Goal: Task Accomplishment & Management: Use online tool/utility

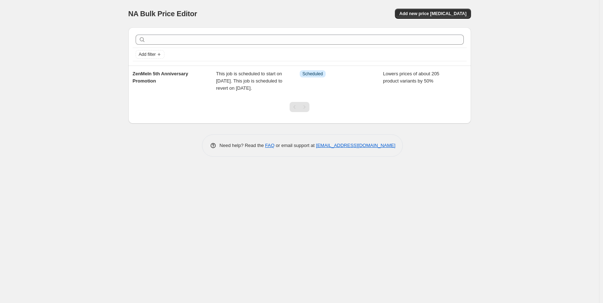
click at [293, 112] on div "Pagination" at bounding box center [295, 107] width 10 height 10
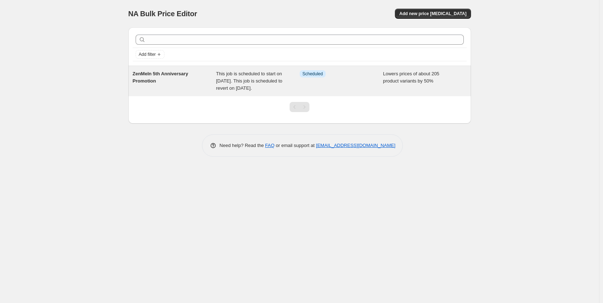
click at [158, 75] on span "ZenMeIn 5th Anniversary Promotion" at bounding box center [161, 77] width 56 height 13
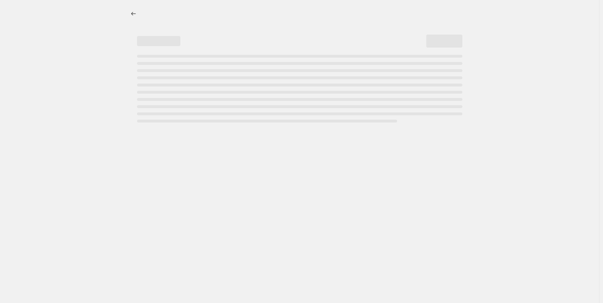
select select "percentage"
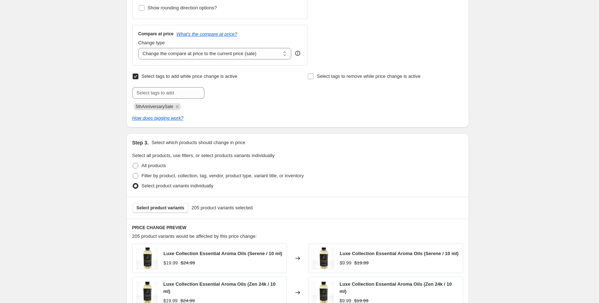
scroll to position [289, 0]
click at [287, 56] on select "Change the compare at price to the current price (sale) Change the compare at p…" at bounding box center [214, 53] width 153 height 12
click at [390, 106] on div "Select tags to remove while price change is active" at bounding box center [385, 90] width 155 height 39
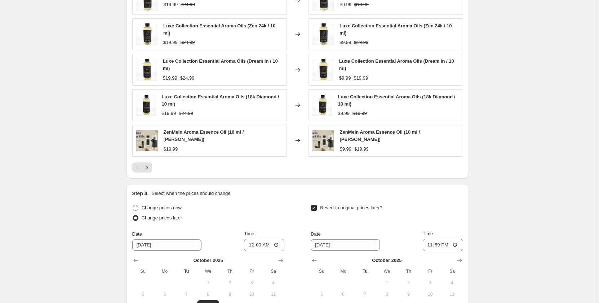
scroll to position [544, 0]
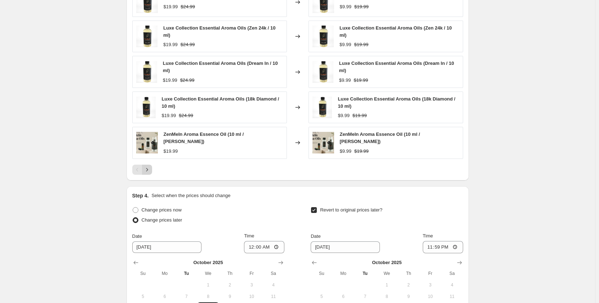
click at [150, 166] on icon "Next" at bounding box center [147, 169] width 7 height 7
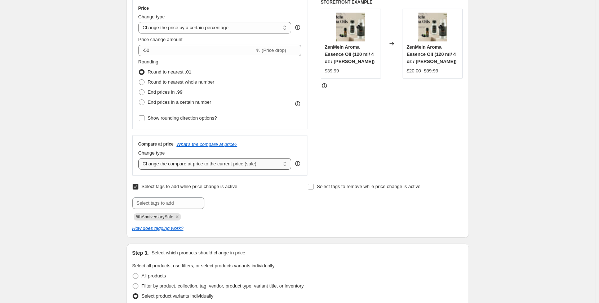
scroll to position [179, 0]
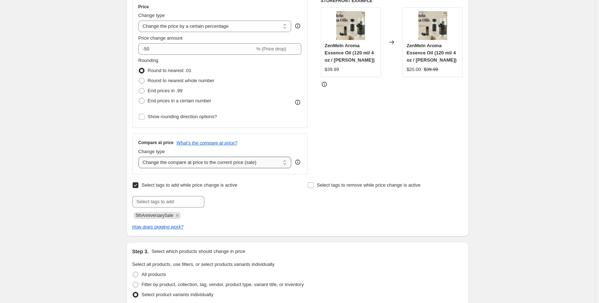
click at [286, 165] on select "Change the compare at price to the current price (sale) Change the compare at p…" at bounding box center [214, 163] width 153 height 12
click at [367, 162] on div "STOREFRONT EXAMPLE ZenMeIn Aroma Essence Oil (120 ml/ 4 oz / [PERSON_NAME]) $39…" at bounding box center [392, 86] width 142 height 177
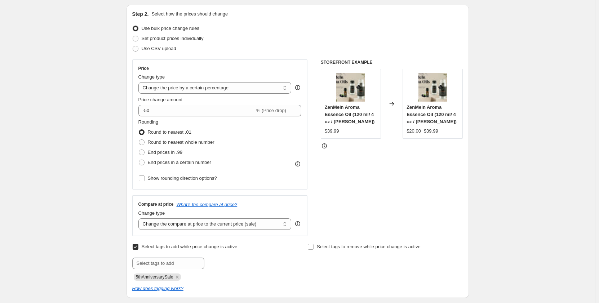
scroll to position [107, 0]
